Goal: Task Accomplishment & Management: Use online tool/utility

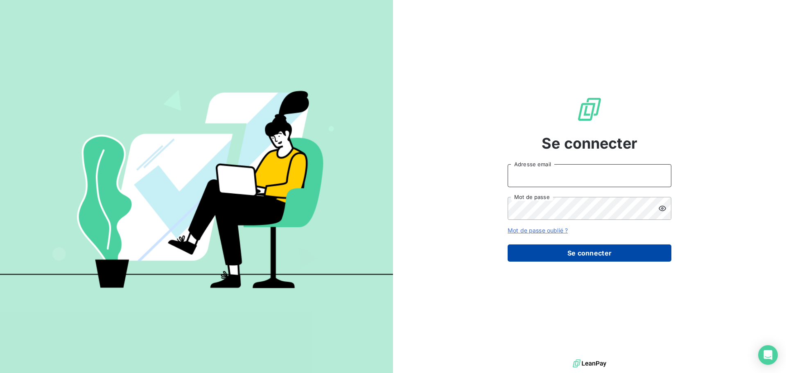
type input "[EMAIL_ADDRESS][DOMAIN_NAME]"
click at [613, 253] on button "Se connecter" at bounding box center [590, 252] width 164 height 17
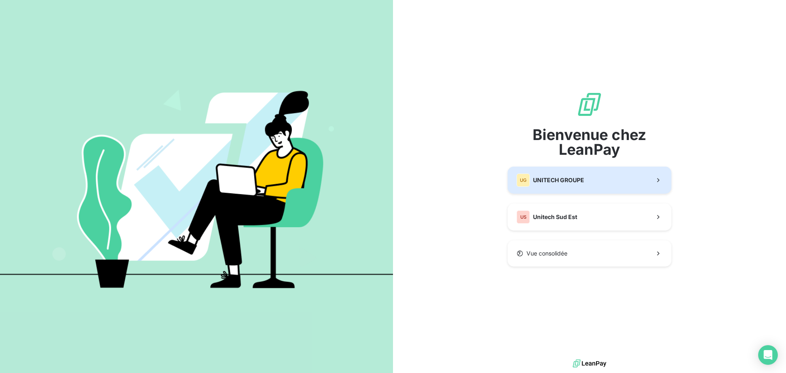
click at [577, 184] on div "UG UNITECH GROUPE" at bounding box center [551, 180] width 68 height 13
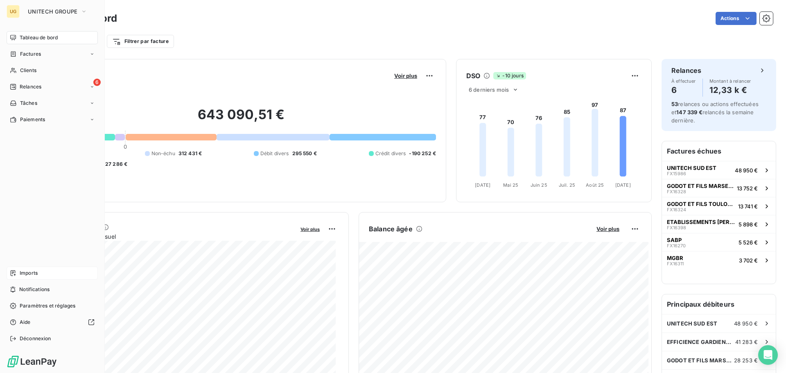
click at [38, 271] on div "Imports" at bounding box center [52, 272] width 91 height 13
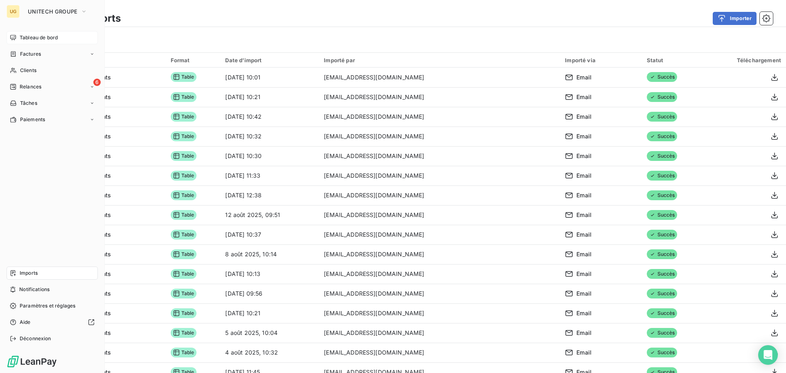
click at [33, 39] on span "Tableau de bord" at bounding box center [39, 37] width 38 height 7
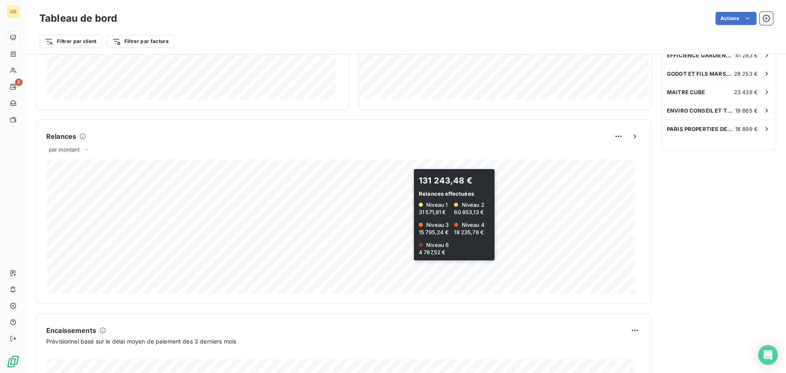
scroll to position [425, 0]
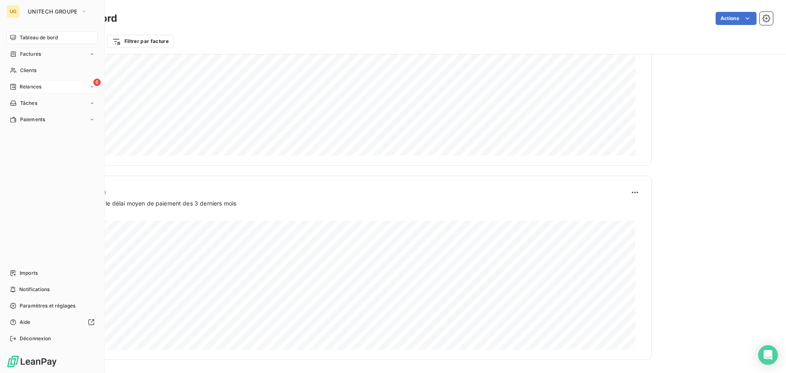
click at [41, 85] on span "Relances" at bounding box center [31, 86] width 22 height 7
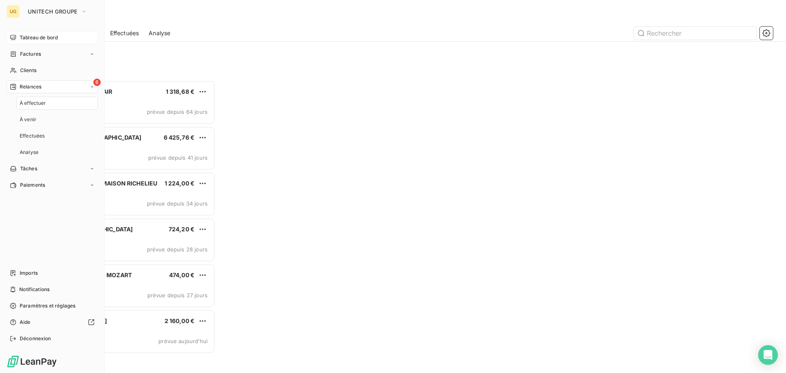
scroll to position [287, 170]
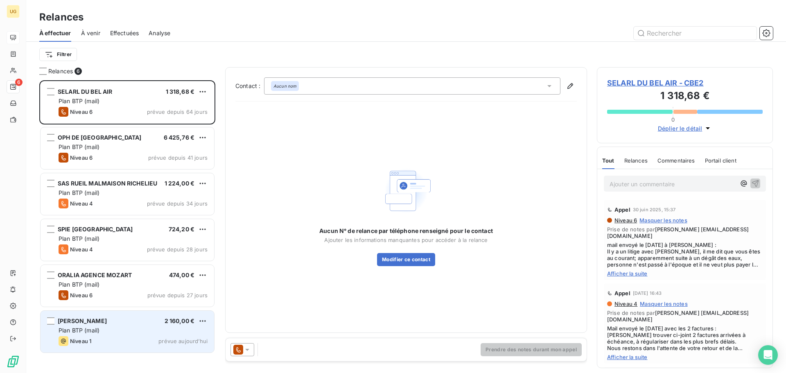
click at [131, 329] on div "Plan BTP (mail)" at bounding box center [133, 330] width 149 height 8
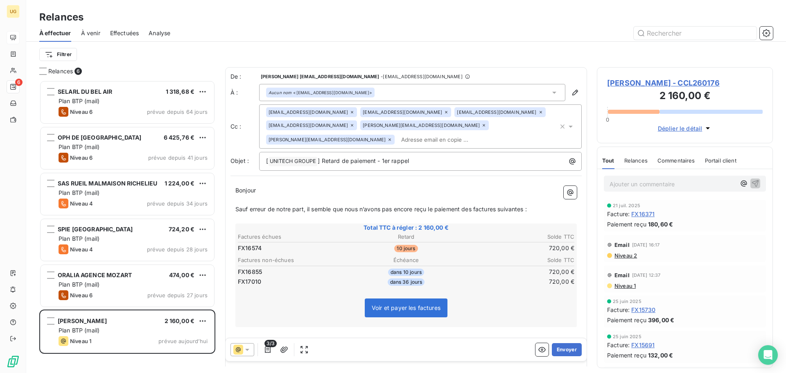
scroll to position [287, 170]
click at [333, 87] on div "Aucun nom <[EMAIL_ADDRESS][DOMAIN_NAME]>" at bounding box center [412, 92] width 306 height 17
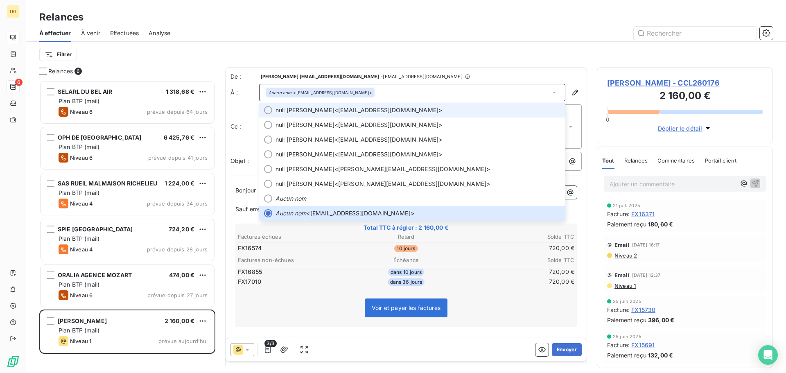
click at [317, 108] on span "null [PERSON_NAME]" at bounding box center [304, 110] width 59 height 8
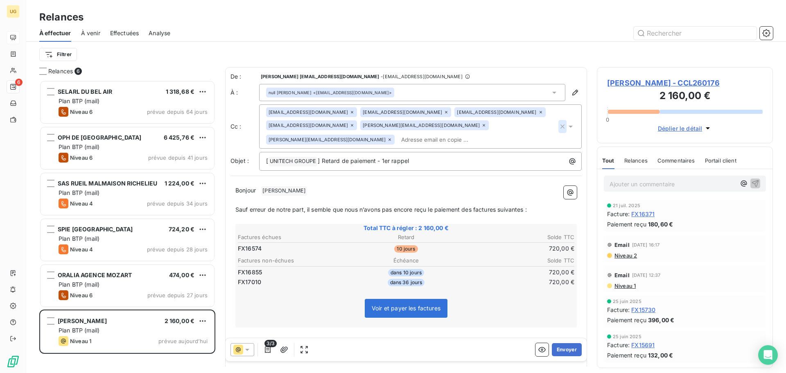
click at [558, 127] on icon "button" at bounding box center [562, 126] width 8 height 8
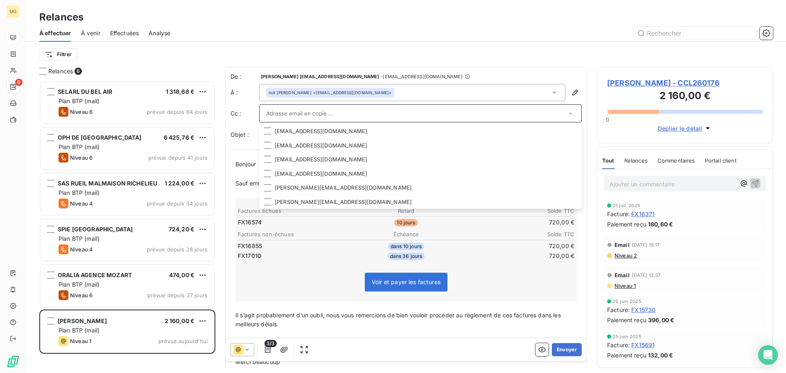
click at [495, 48] on div "Filtrer" at bounding box center [405, 55] width 733 height 16
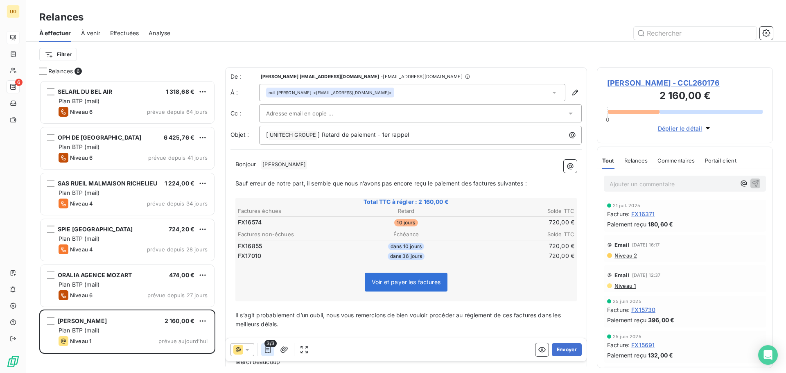
click at [266, 350] on icon "button" at bounding box center [268, 349] width 8 height 8
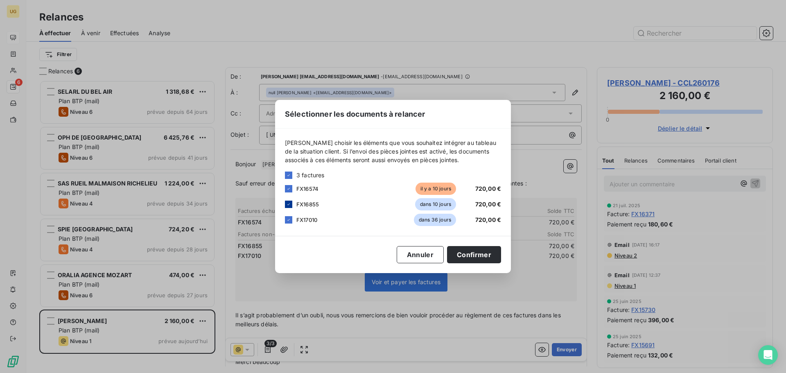
click at [291, 204] on div at bounding box center [288, 204] width 7 height 7
click at [289, 219] on icon at bounding box center [288, 219] width 5 height 5
drag, startPoint x: 469, startPoint y: 257, endPoint x: 477, endPoint y: 261, distance: 9.5
click at [469, 257] on button "Confirmer" at bounding box center [474, 254] width 54 height 17
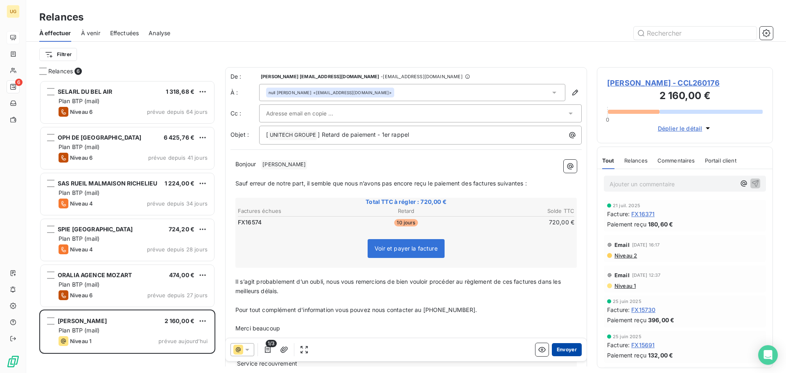
click at [563, 348] on button "Envoyer" at bounding box center [567, 349] width 30 height 13
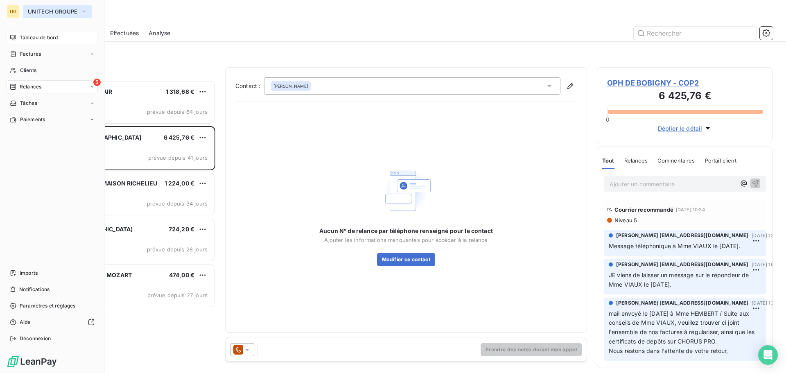
click at [31, 14] on span "UNITECH GROUPE" at bounding box center [53, 11] width 50 height 7
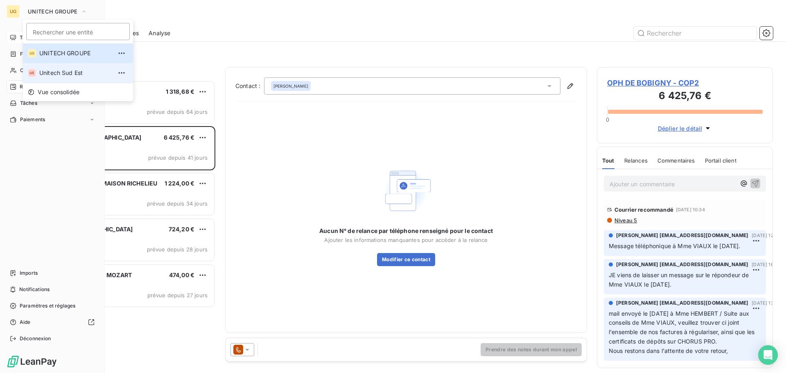
click at [43, 72] on span "Unitech Sud Est" at bounding box center [75, 73] width 72 height 8
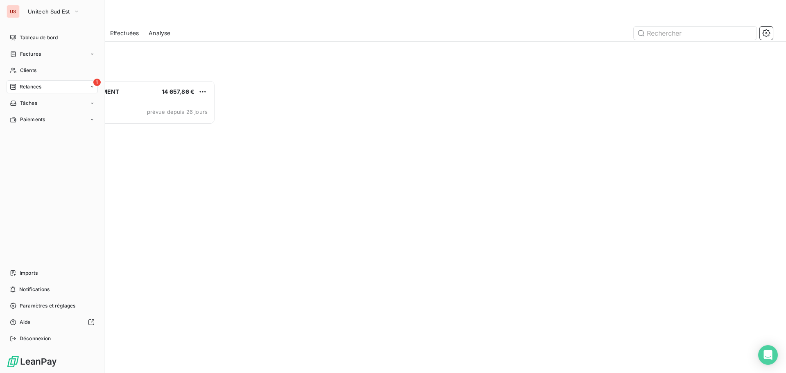
scroll to position [287, 170]
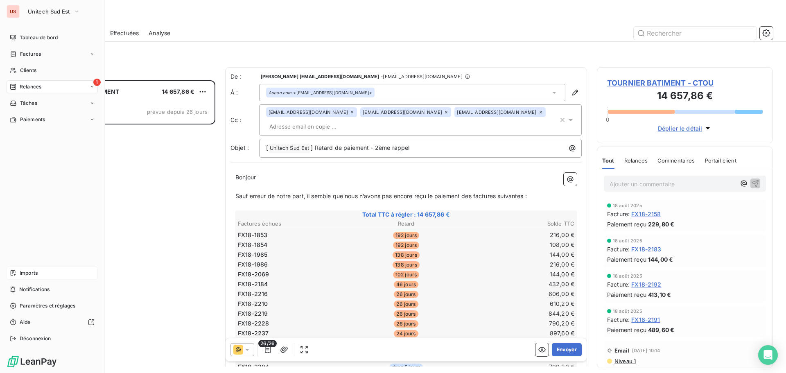
click at [41, 275] on div "Imports" at bounding box center [52, 272] width 91 height 13
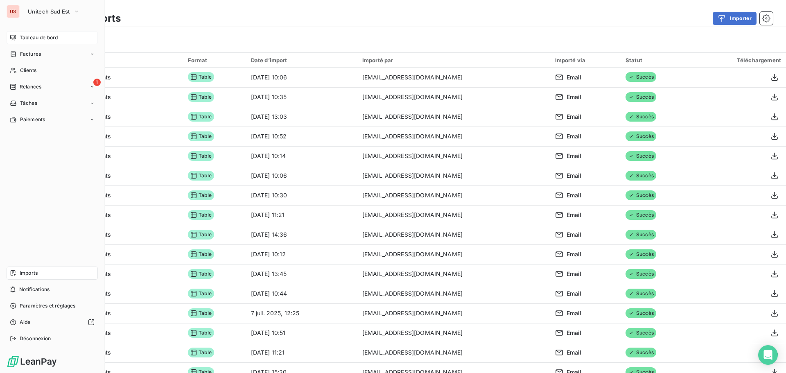
click at [27, 38] on span "Tableau de bord" at bounding box center [39, 37] width 38 height 7
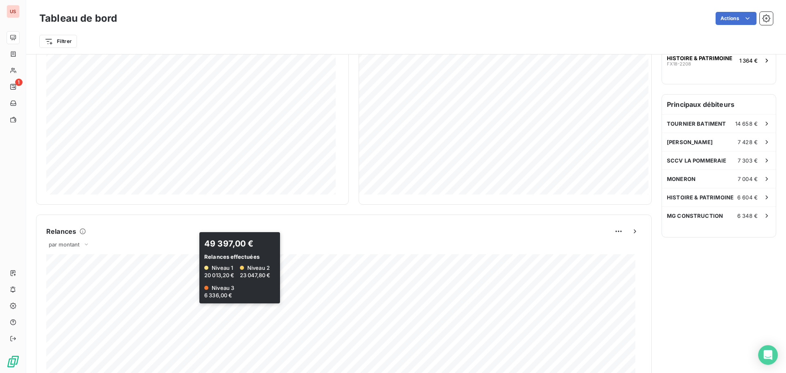
scroll to position [179, 0]
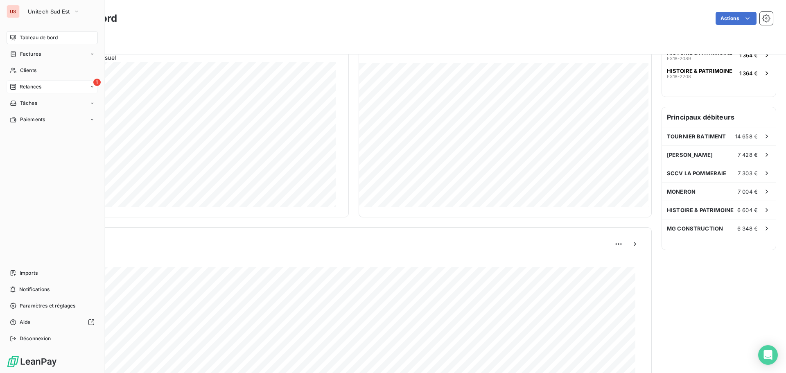
click at [27, 86] on span "Relances" at bounding box center [31, 86] width 22 height 7
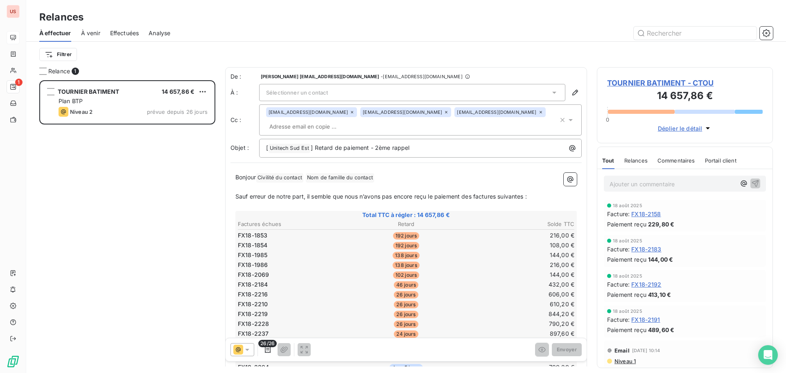
click at [246, 354] on div at bounding box center [242, 349] width 24 height 13
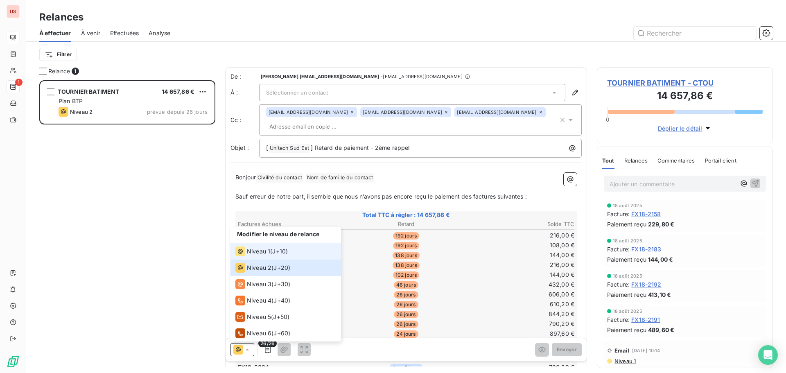
click at [264, 253] on span "Niveau 1" at bounding box center [258, 251] width 23 height 8
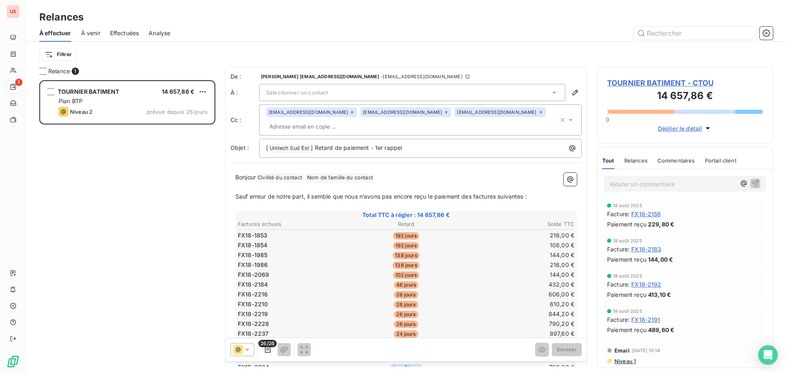
click at [297, 93] on span "Sélectionner un contact" at bounding box center [297, 92] width 62 height 7
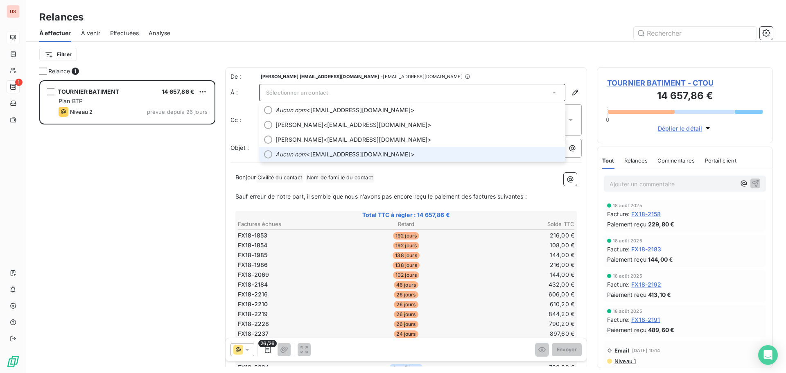
click at [302, 152] on em "Aucun nom" at bounding box center [290, 154] width 31 height 8
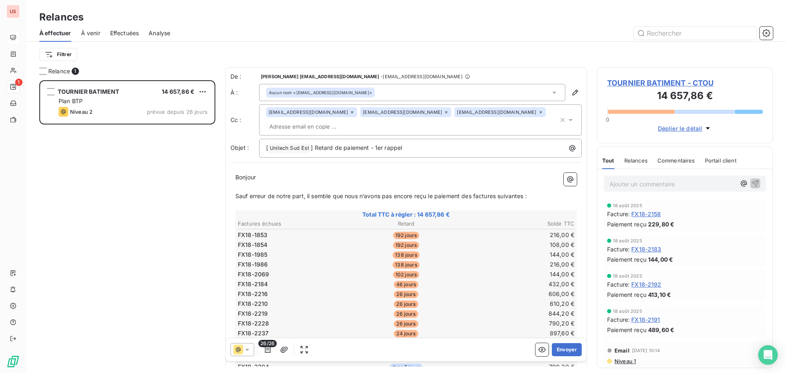
click at [539, 111] on icon at bounding box center [540, 112] width 2 height 2
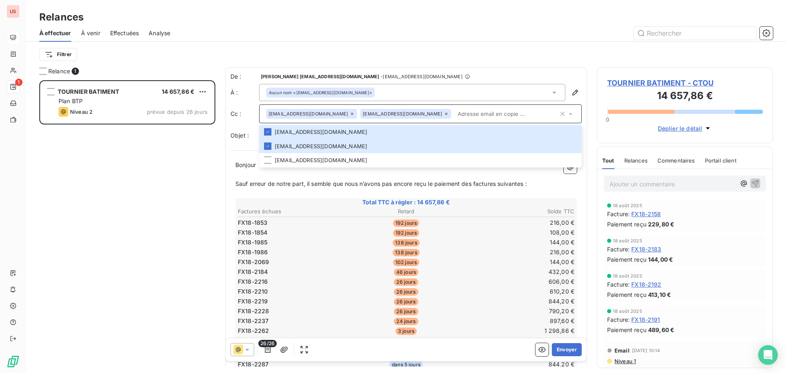
click at [451, 53] on div "Filtrer" at bounding box center [405, 55] width 733 height 16
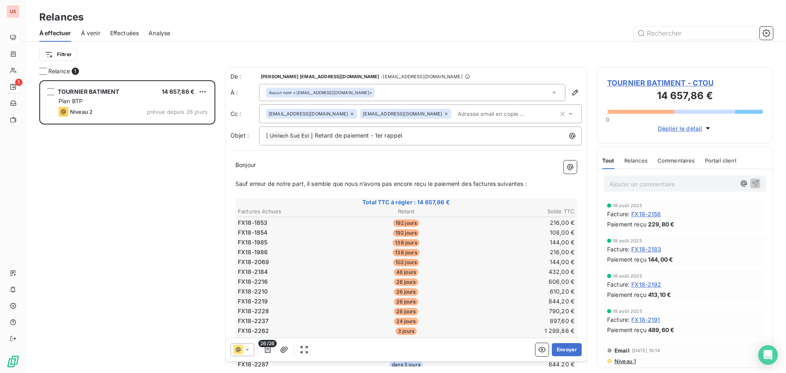
click at [478, 115] on input "text" at bounding box center [501, 114] width 95 height 12
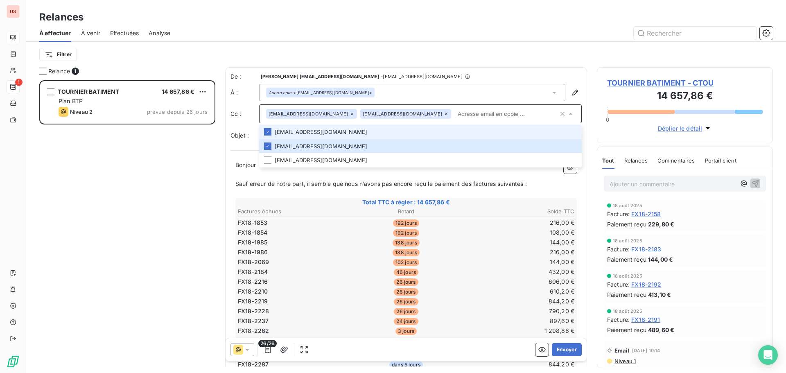
paste input "[EMAIL_ADDRESS][DOMAIN_NAME]"
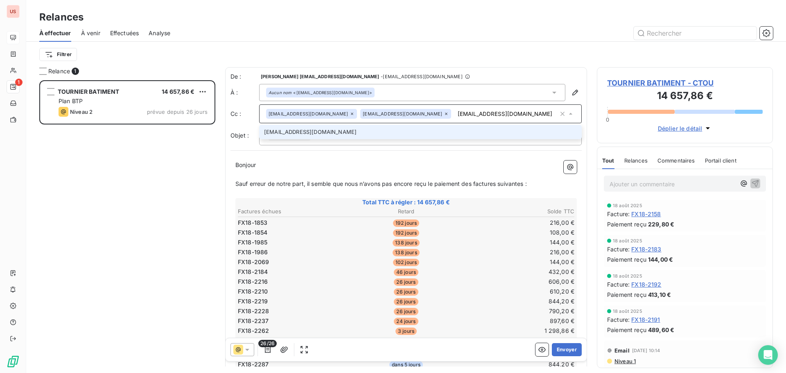
type input "[EMAIL_ADDRESS][DOMAIN_NAME]"
click at [296, 133] on li "[EMAIL_ADDRESS][DOMAIN_NAME]" at bounding box center [420, 132] width 323 height 14
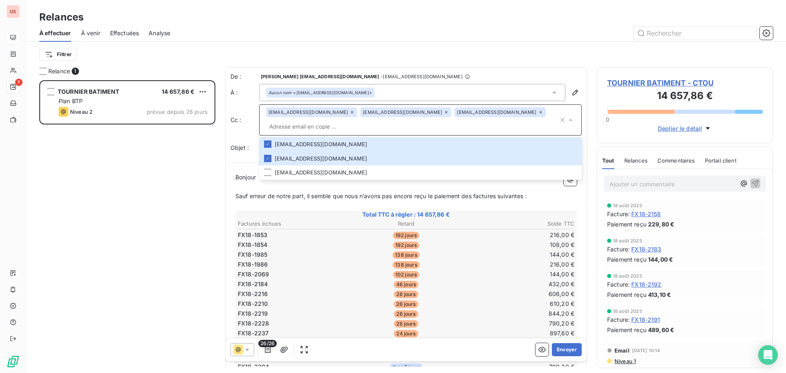
click at [447, 36] on div at bounding box center [476, 33] width 593 height 13
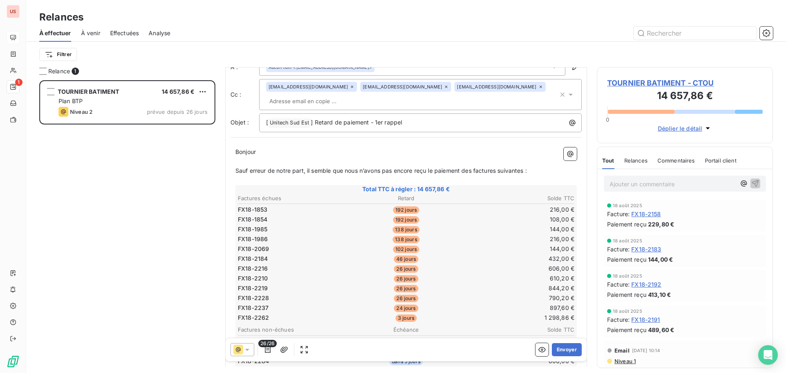
scroll to position [165, 0]
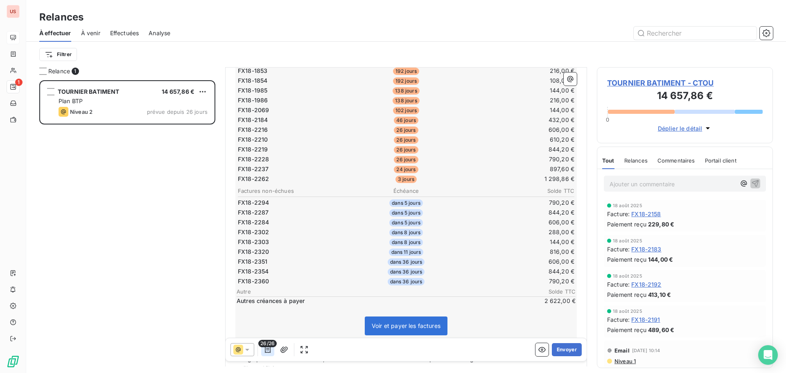
click at [266, 352] on icon "button" at bounding box center [268, 349] width 8 height 8
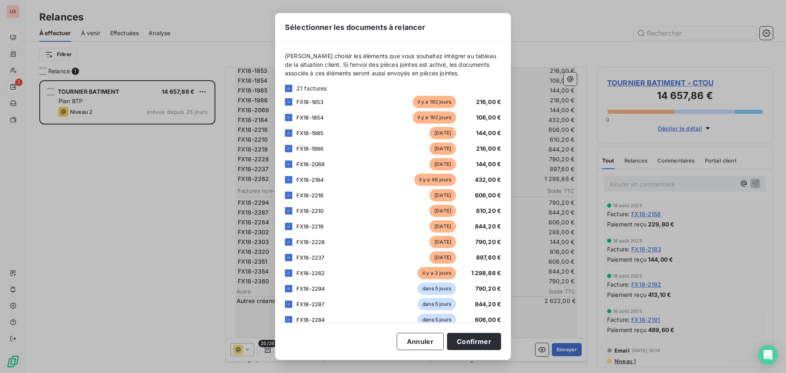
scroll to position [164, 0]
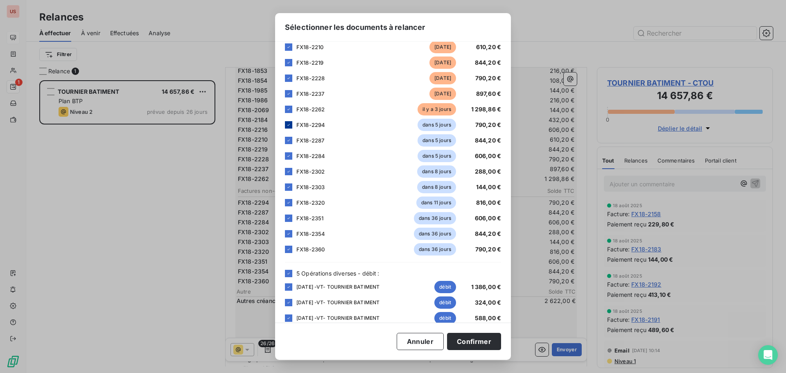
click at [290, 122] on icon at bounding box center [288, 124] width 5 height 5
click at [289, 140] on icon at bounding box center [288, 141] width 2 height 2
drag, startPoint x: 290, startPoint y: 153, endPoint x: 291, endPoint y: 160, distance: 6.7
click at [290, 154] on icon at bounding box center [288, 155] width 5 height 5
click at [289, 171] on icon at bounding box center [288, 172] width 2 height 2
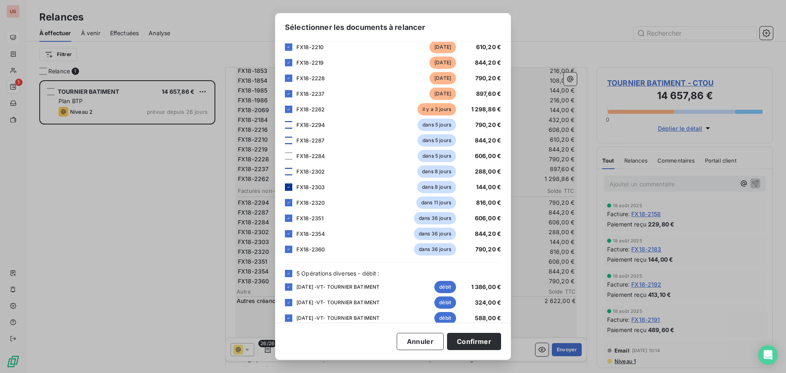
click at [289, 187] on icon at bounding box center [288, 187] width 5 height 5
click at [289, 203] on icon at bounding box center [288, 203] width 2 height 2
drag, startPoint x: 285, startPoint y: 219, endPoint x: 288, endPoint y: 225, distance: 6.0
click at [286, 219] on div at bounding box center [288, 217] width 7 height 7
click at [289, 235] on icon at bounding box center [288, 233] width 5 height 5
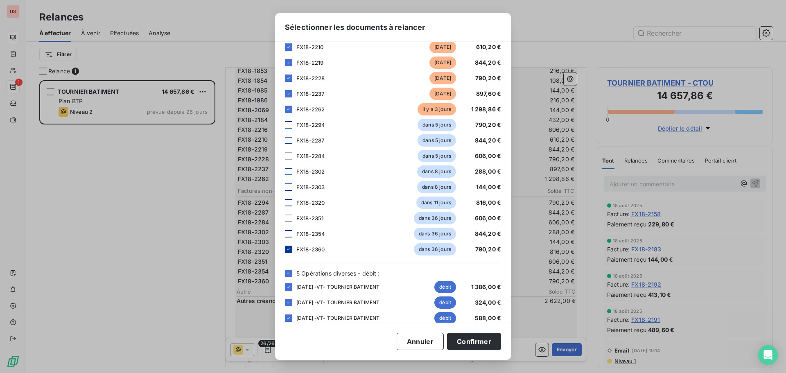
click at [285, 246] on div at bounding box center [288, 249] width 7 height 7
click at [478, 338] on button "Confirmer" at bounding box center [474, 341] width 54 height 17
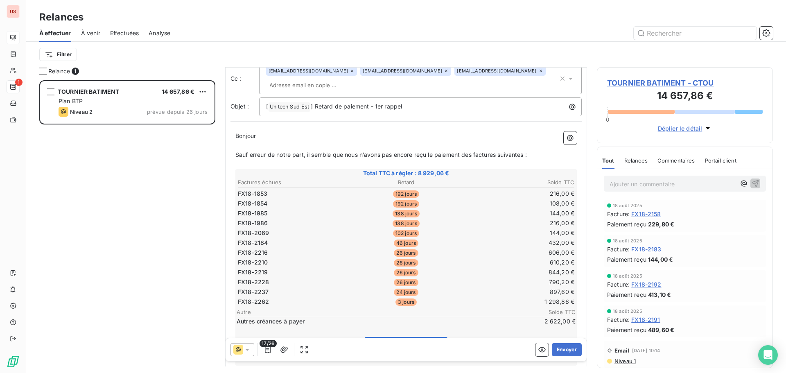
scroll to position [0, 0]
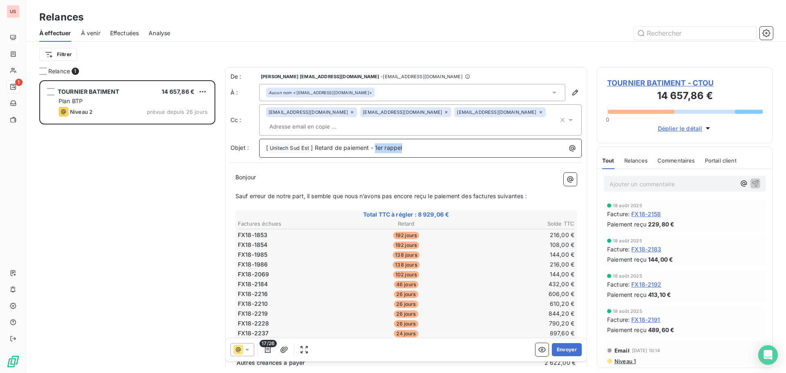
drag, startPoint x: 407, startPoint y: 148, endPoint x: 375, endPoint y: 143, distance: 32.6
click at [375, 143] on p "[ Unitech Sud Est ﻿ ] Retard de paiement - 1er rappel" at bounding box center [422, 148] width 313 height 10
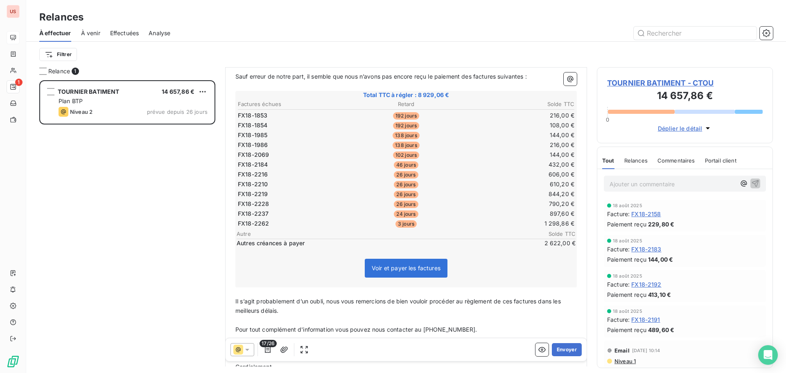
scroll to position [123, 0]
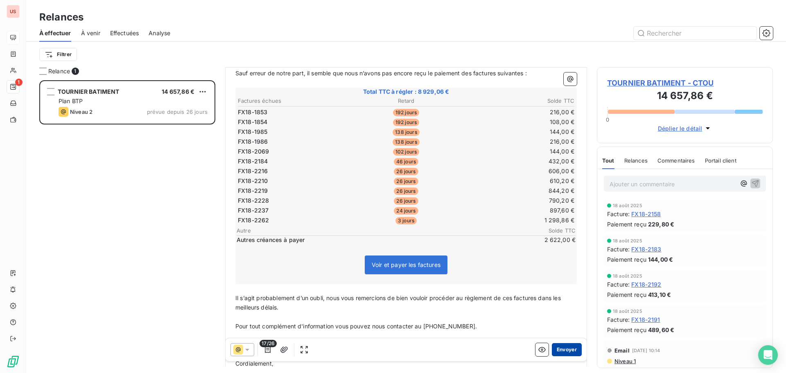
click at [557, 351] on button "Envoyer" at bounding box center [567, 349] width 30 height 13
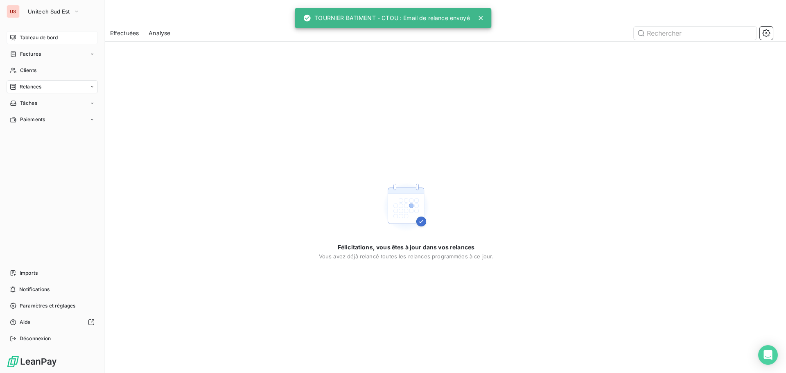
click at [37, 36] on span "Tableau de bord" at bounding box center [39, 37] width 38 height 7
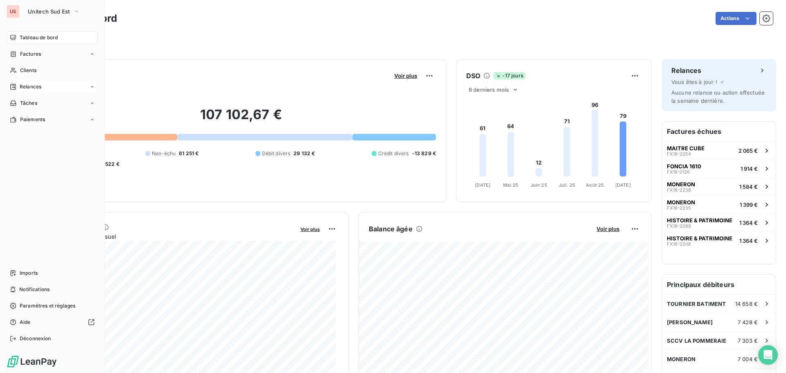
click at [20, 83] on span "Relances" at bounding box center [31, 86] width 22 height 7
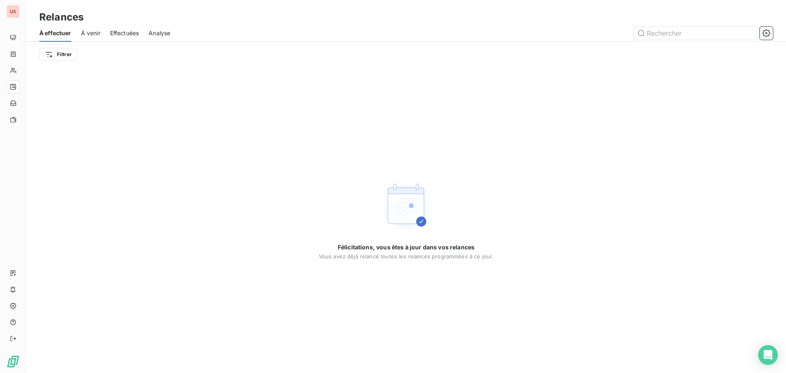
click at [86, 34] on span "À venir" at bounding box center [90, 33] width 19 height 8
